Goal: Find specific page/section: Find specific page/section

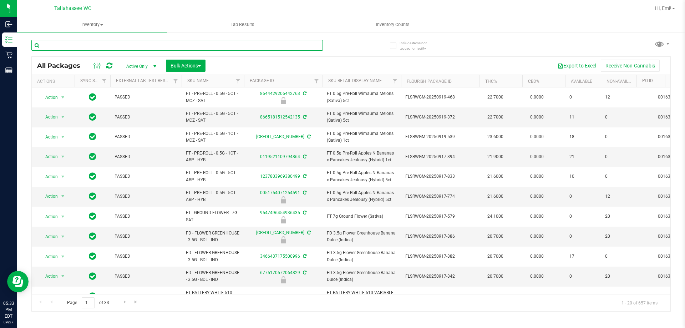
click at [224, 42] on input "text" at bounding box center [177, 45] width 292 height 11
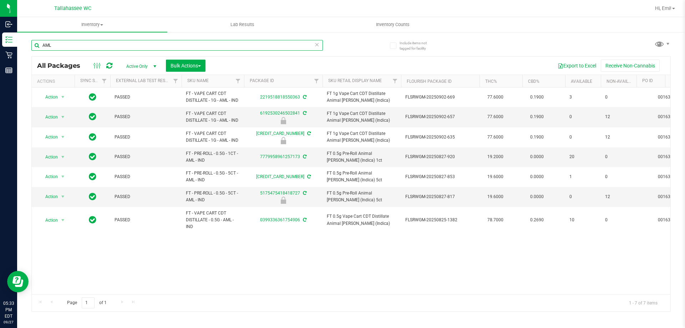
type input "AML"
click at [317, 44] on icon at bounding box center [317, 44] width 5 height 9
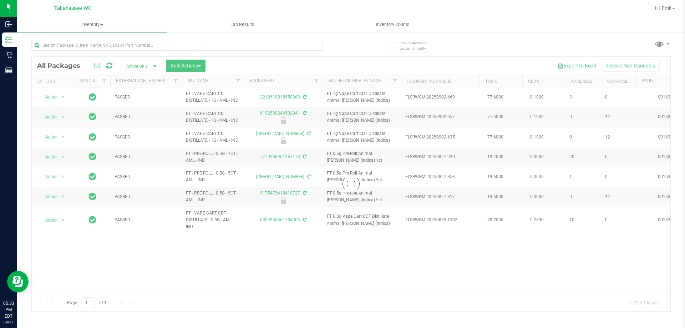
click at [332, 45] on div at bounding box center [191, 45] width 320 height 23
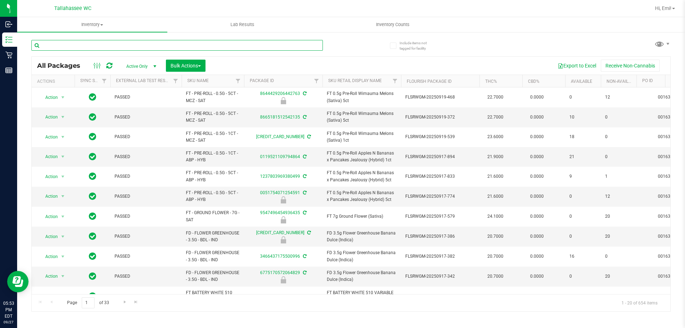
click at [230, 48] on input "text" at bounding box center [177, 45] width 292 height 11
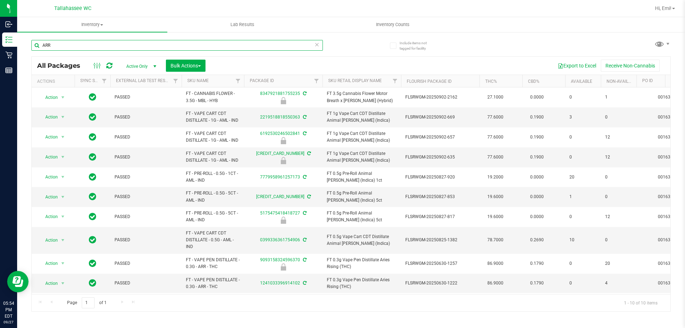
type input "ARR"
click at [316, 45] on icon at bounding box center [317, 44] width 5 height 9
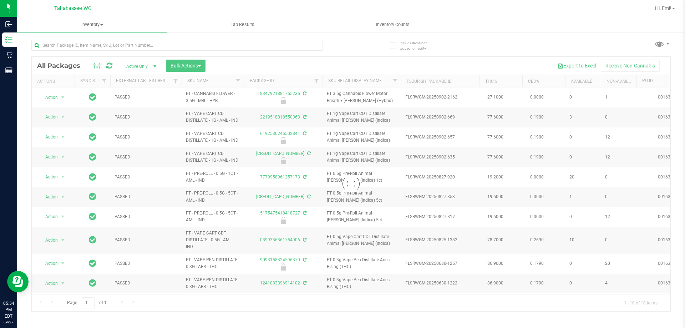
click at [348, 49] on div at bounding box center [191, 45] width 320 height 23
